Goal: Transaction & Acquisition: Subscribe to service/newsletter

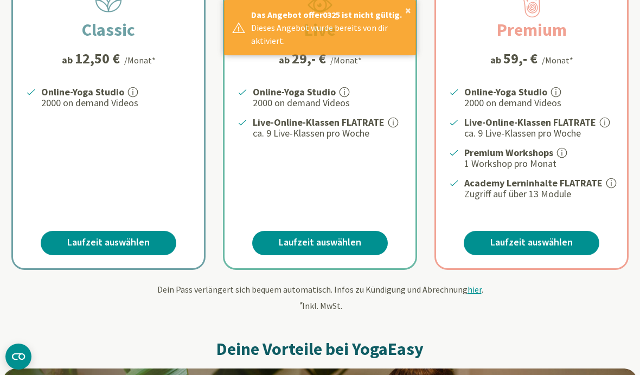
scroll to position [242, 0]
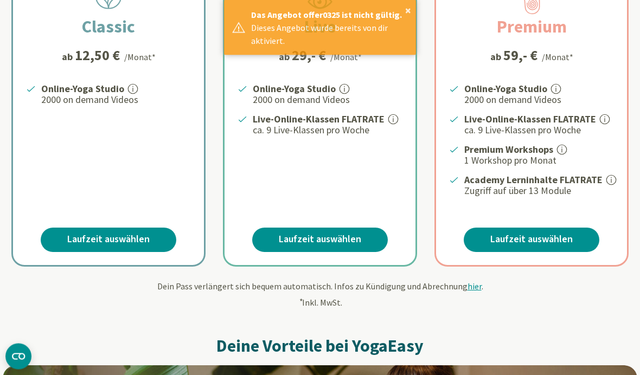
click at [98, 239] on link "Laufzeit auswählen" at bounding box center [109, 240] width 136 height 24
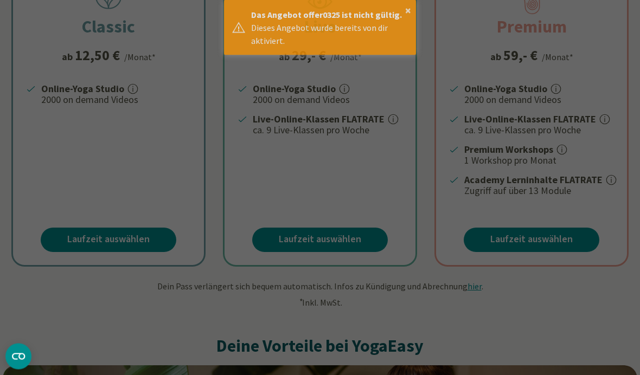
scroll to position [243, 0]
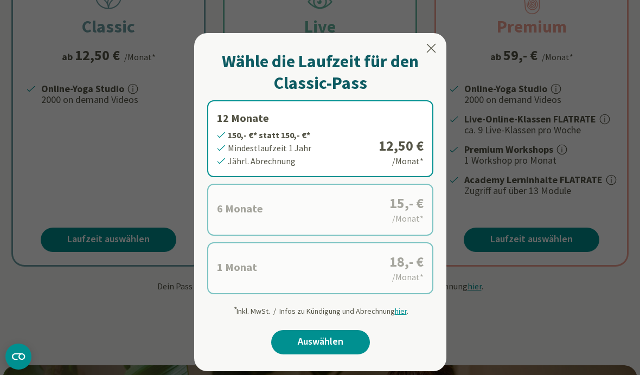
click at [425, 43] on icon at bounding box center [431, 48] width 13 height 13
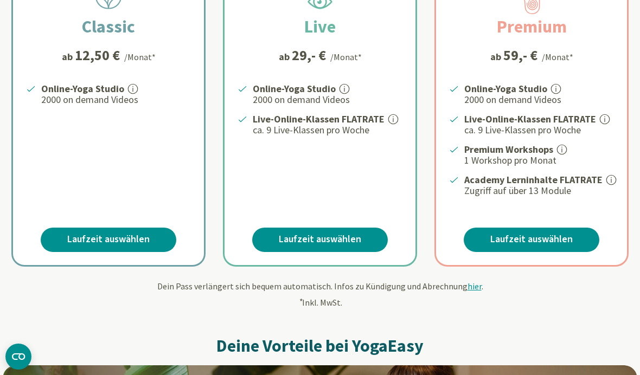
click at [289, 241] on link "Laufzeit auswählen" at bounding box center [320, 240] width 136 height 24
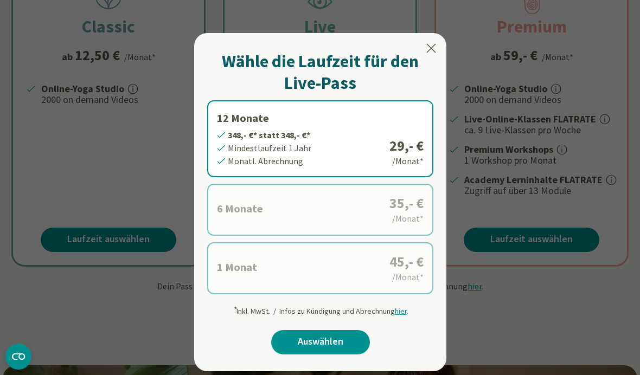
click at [105, 139] on div at bounding box center [320, 187] width 640 height 375
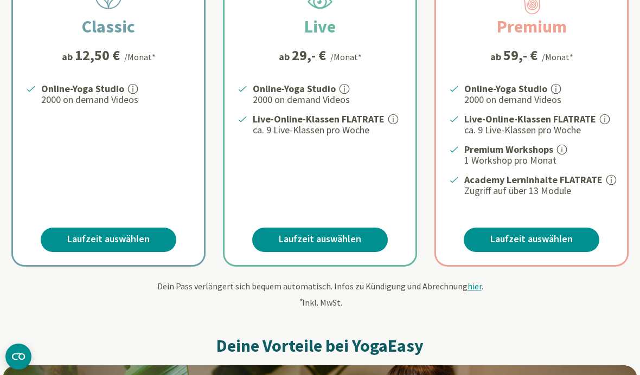
click at [93, 239] on link "Laufzeit auswählen" at bounding box center [109, 240] width 136 height 24
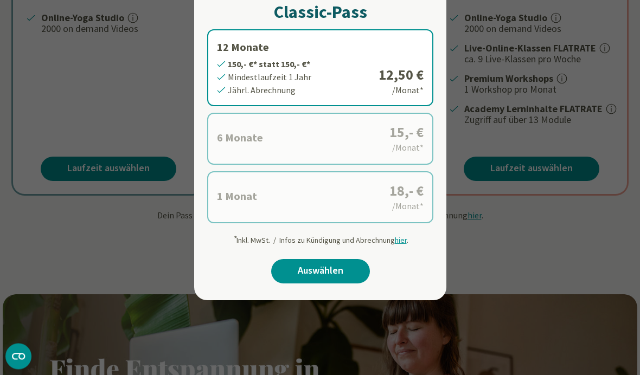
scroll to position [314, 0]
click at [234, 199] on label "1 Monat 18,- €* statt 18,- €* Mindestlaufzeit 1 Monat Monatl. Abrechnung 18,- €…" at bounding box center [320, 197] width 226 height 52
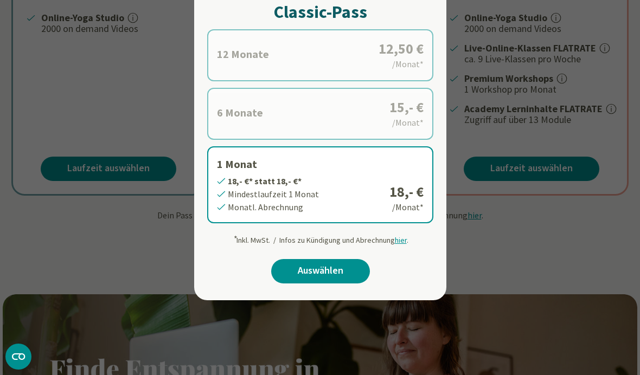
click at [297, 272] on link "Auswählen" at bounding box center [320, 271] width 99 height 24
